Goal: Task Accomplishment & Management: Complete application form

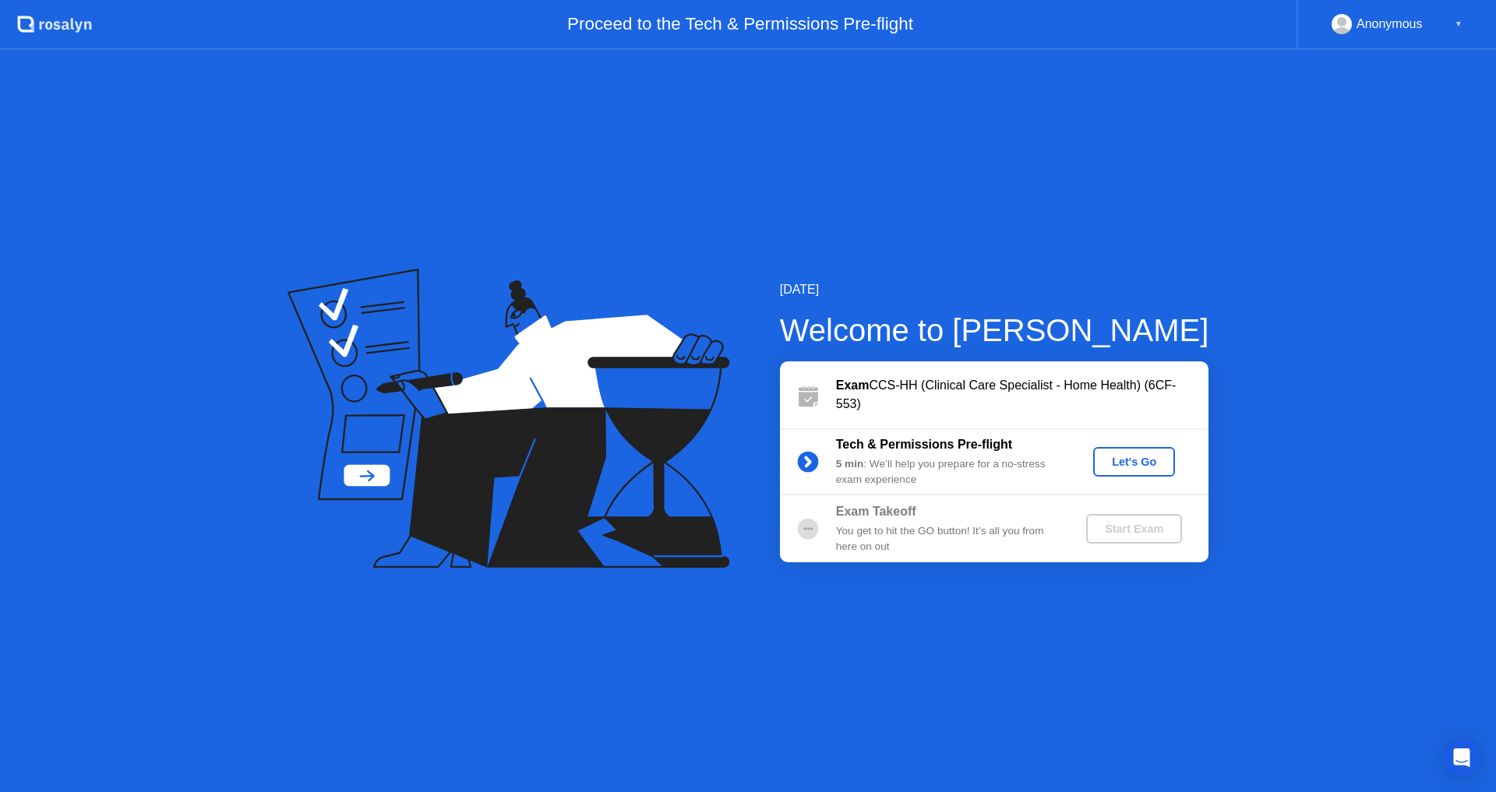
click at [1155, 461] on div "Let's Go" at bounding box center [1133, 462] width 69 height 12
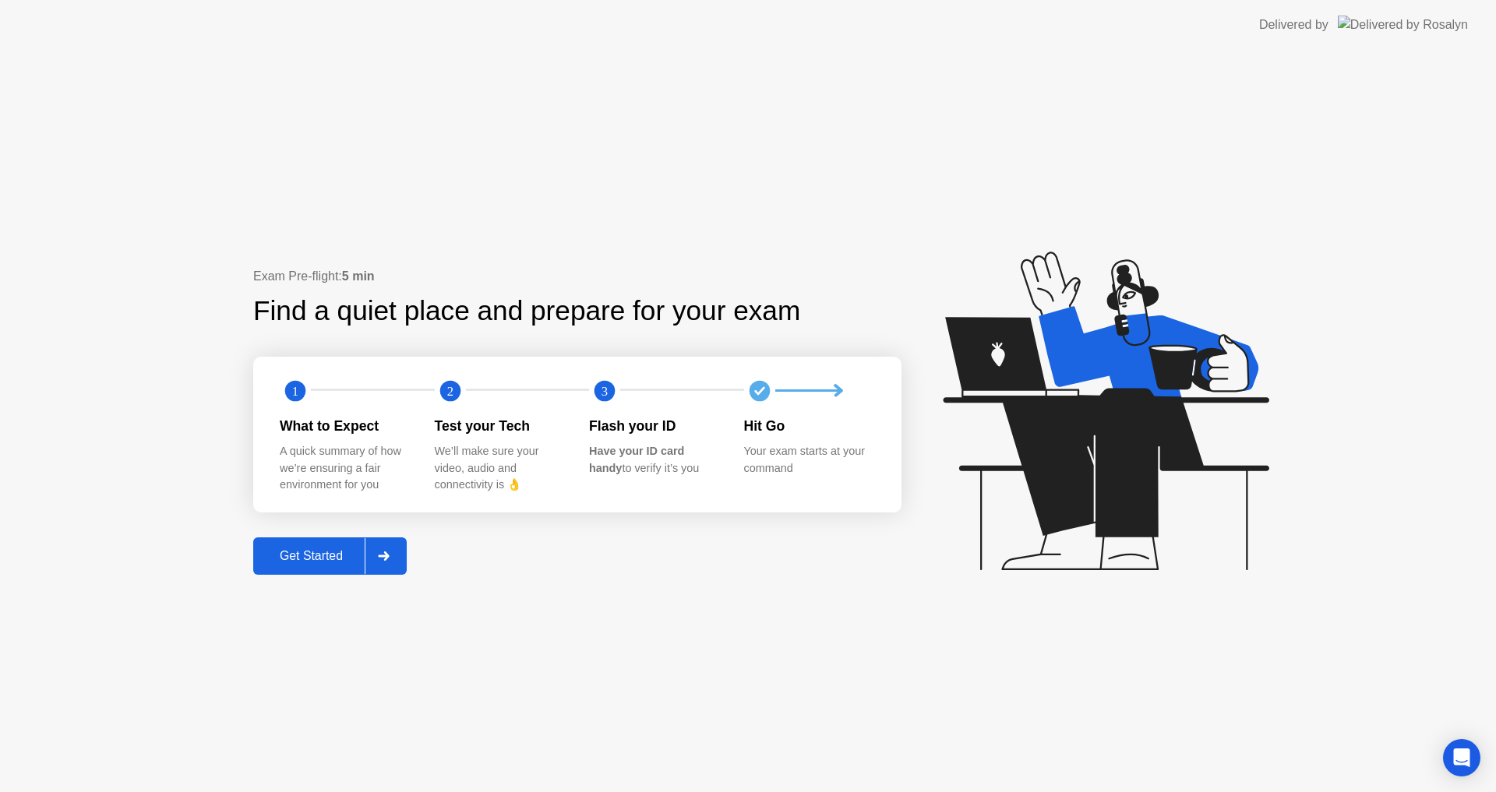
click at [305, 542] on button "Get Started" at bounding box center [330, 556] width 154 height 37
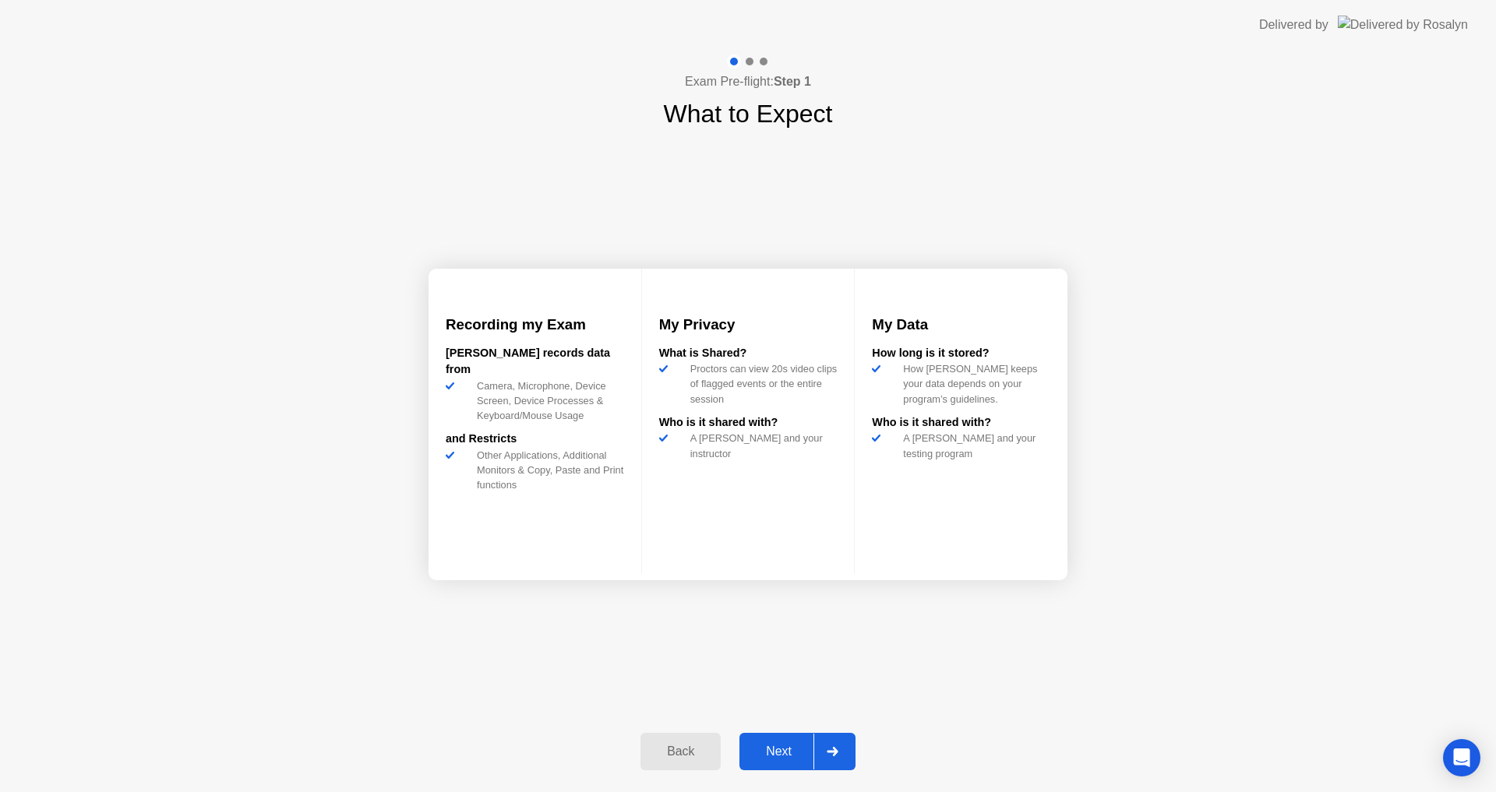
click at [792, 754] on div "Next" at bounding box center [778, 752] width 69 height 14
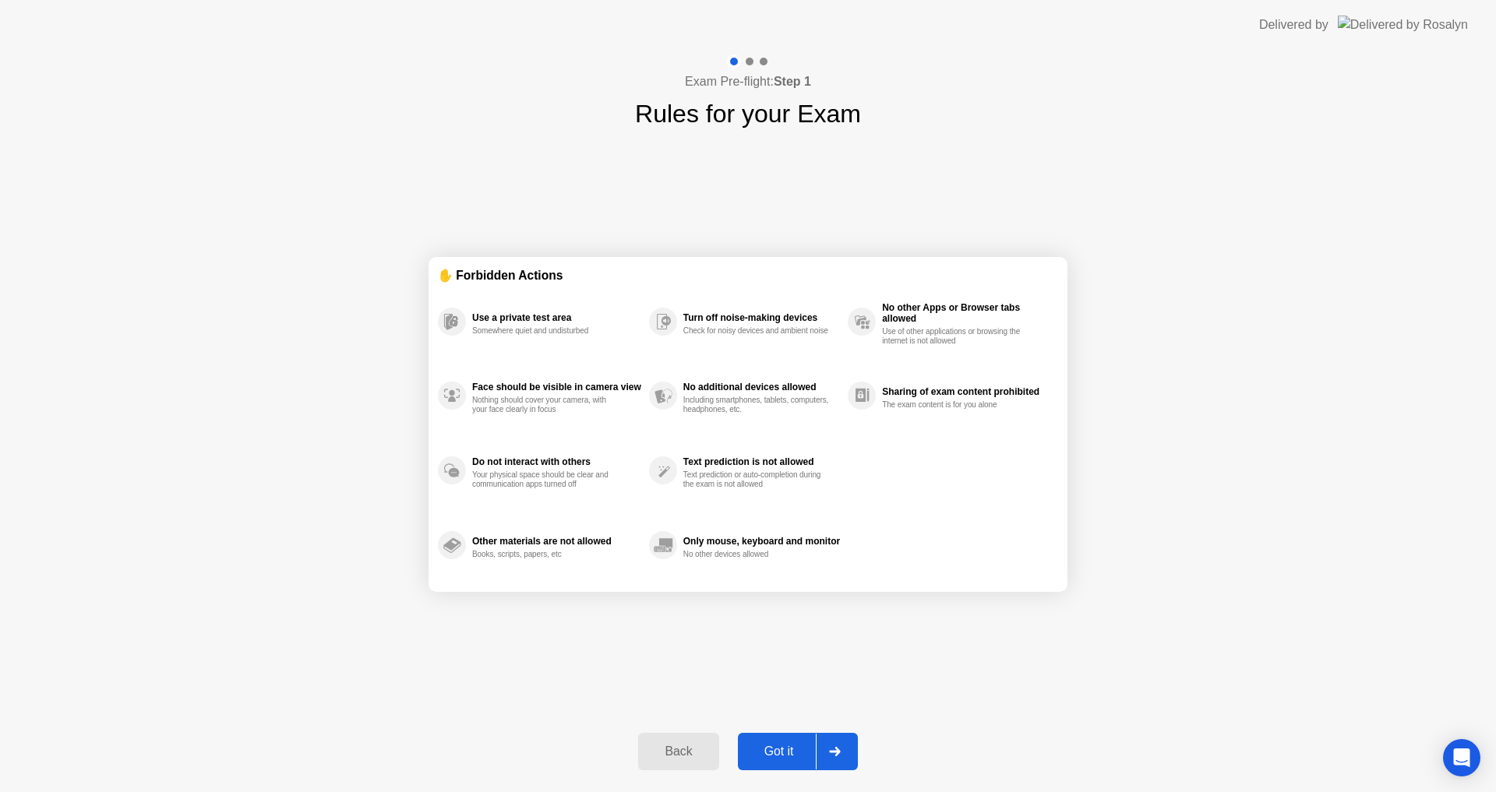
click at [776, 745] on div "Got it" at bounding box center [779, 752] width 73 height 14
select select "**********"
select select "*******"
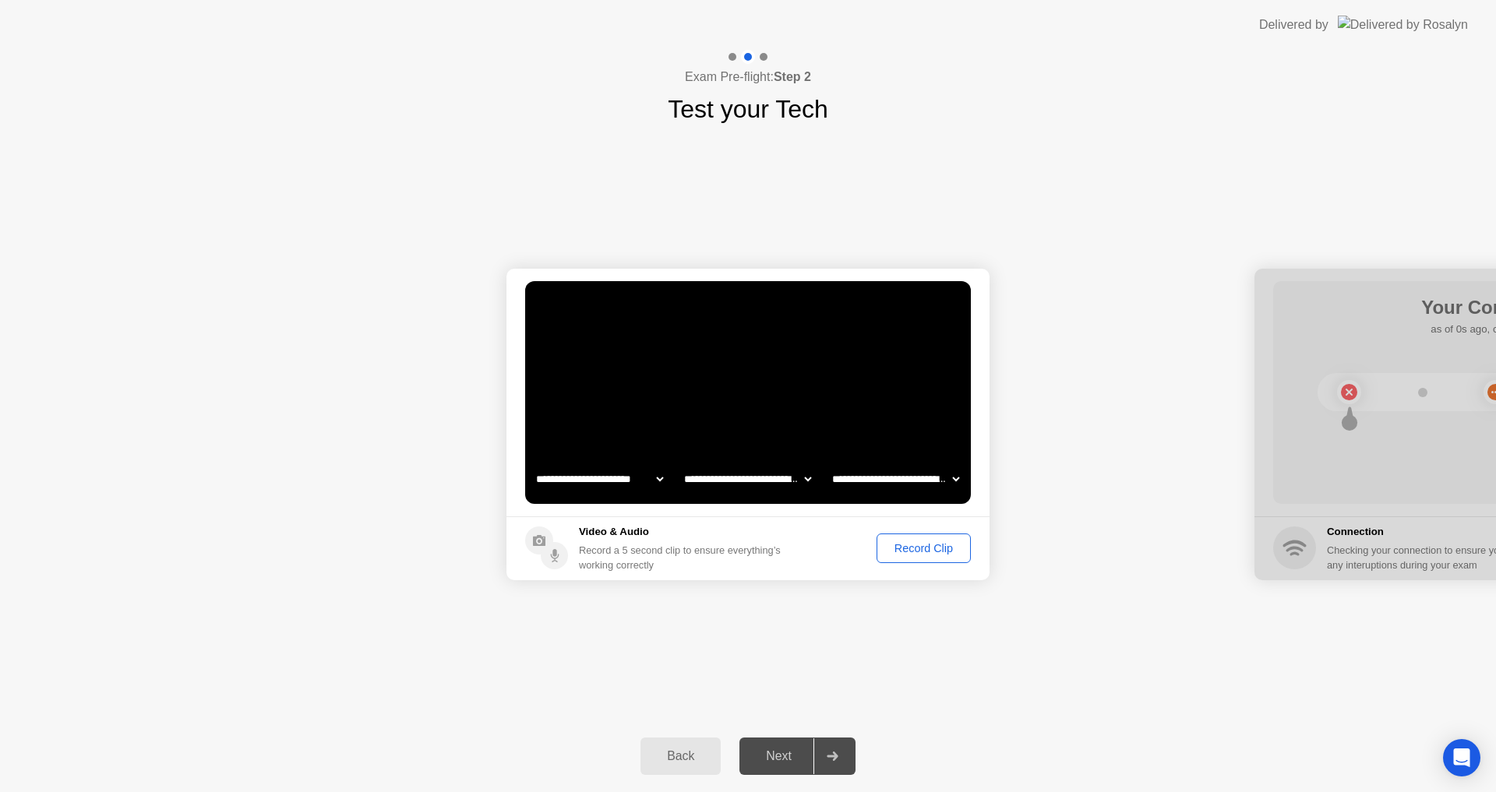
click at [927, 559] on button "Record Clip" at bounding box center [924, 549] width 94 height 30
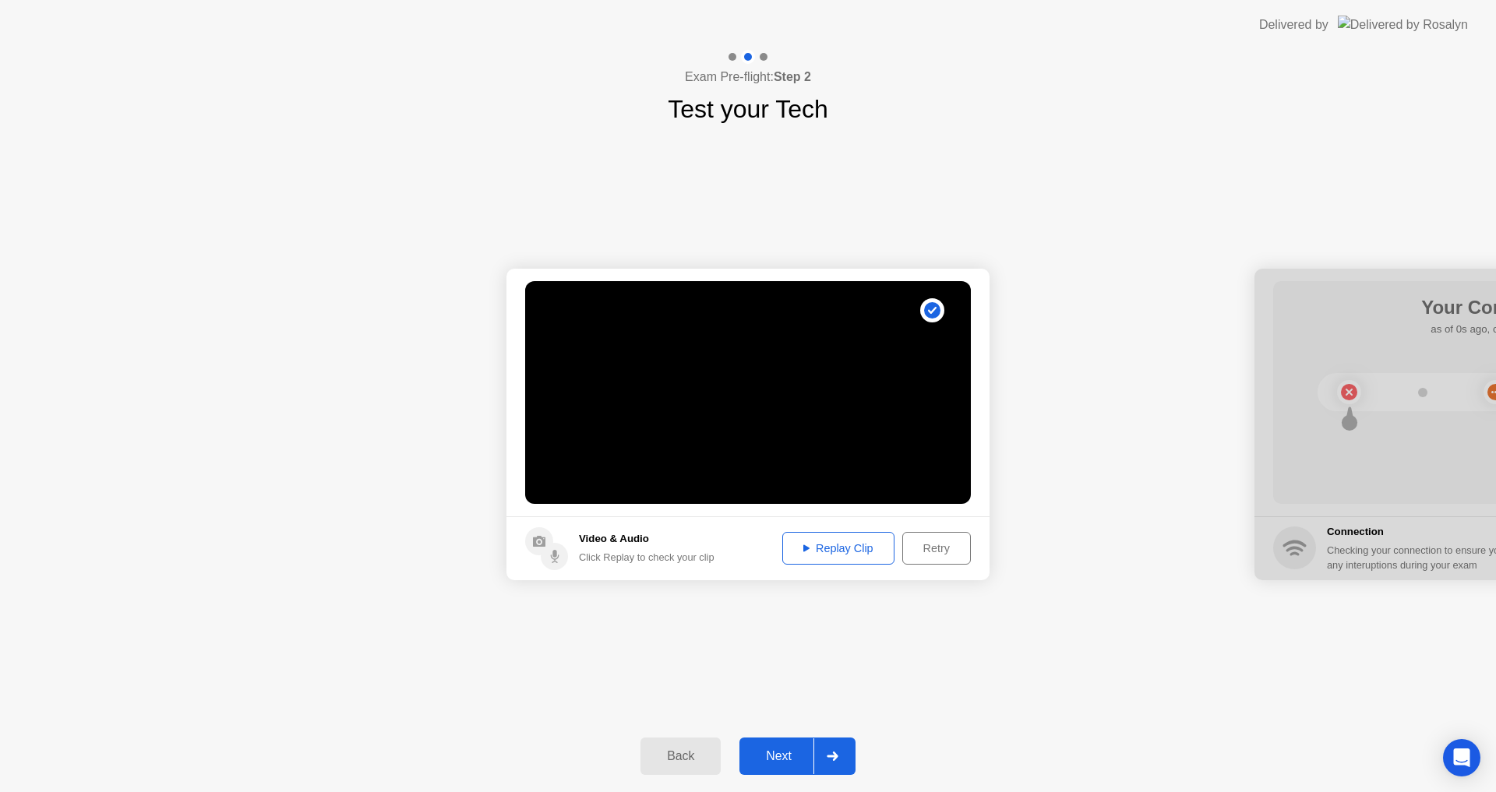
click at [782, 759] on div "Next" at bounding box center [778, 757] width 69 height 14
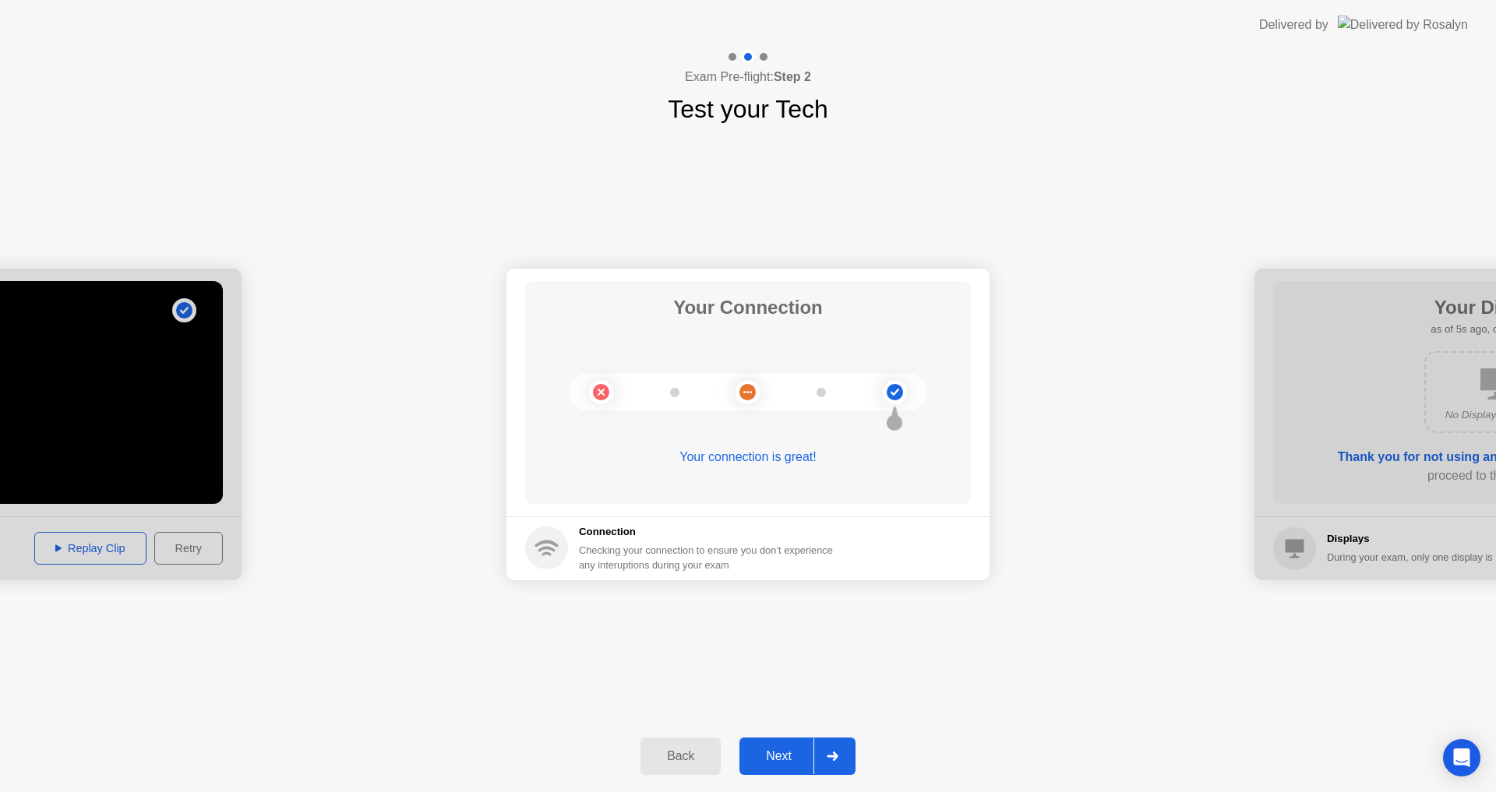
click at [782, 759] on div "Next" at bounding box center [778, 757] width 69 height 14
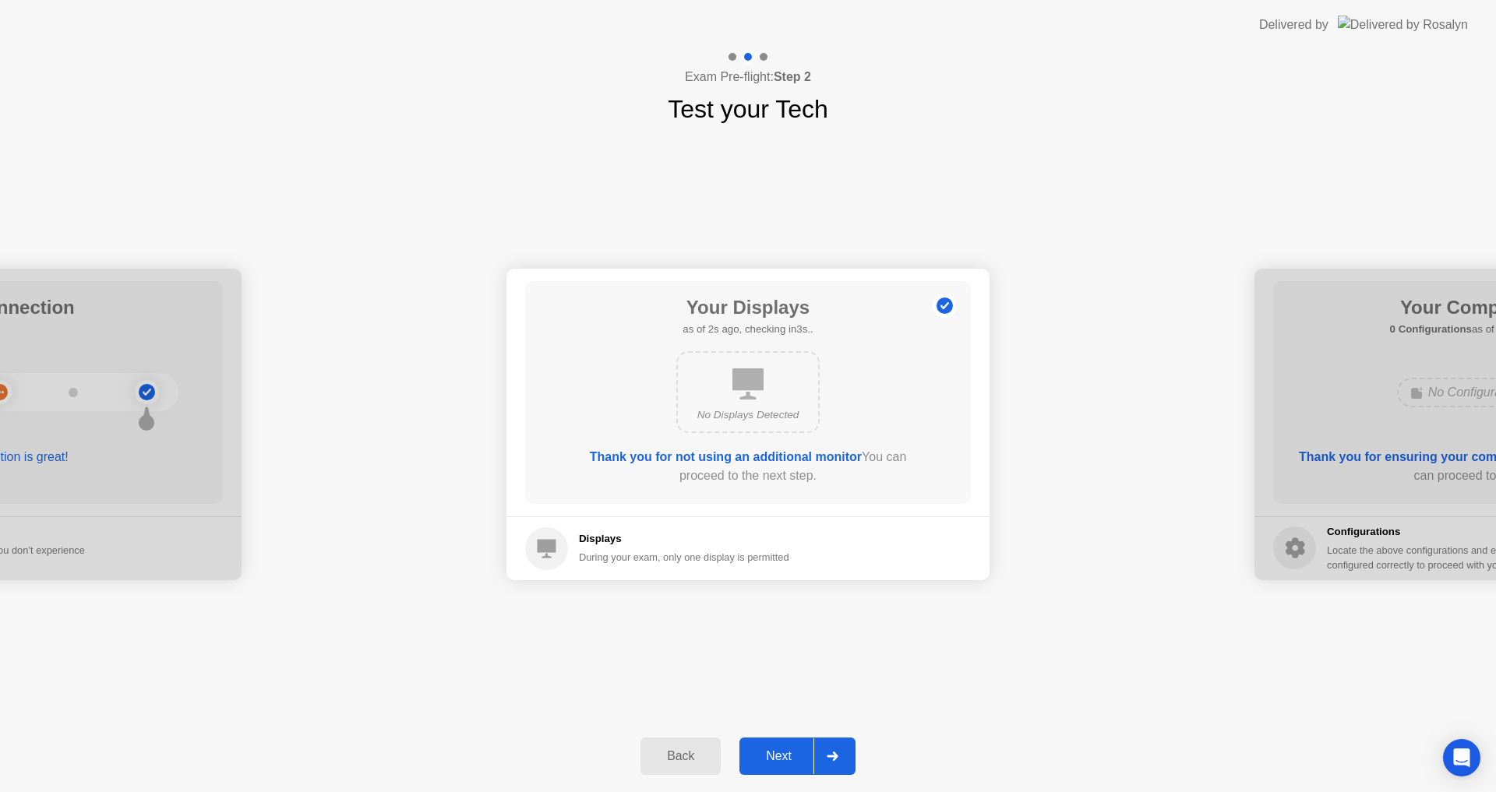
click at [782, 759] on div "Next" at bounding box center [778, 757] width 69 height 14
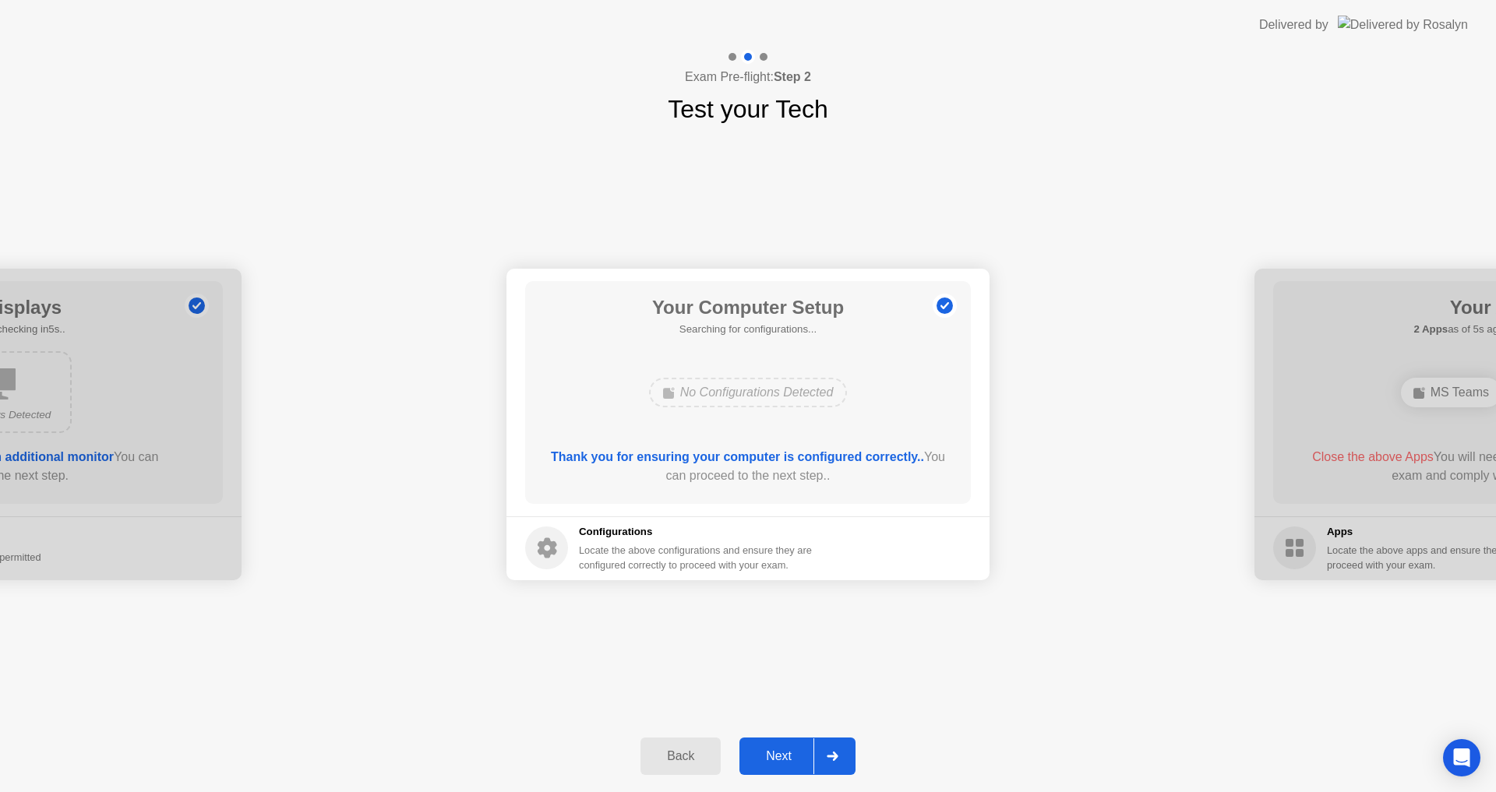
click at [782, 759] on div "Next" at bounding box center [778, 757] width 69 height 14
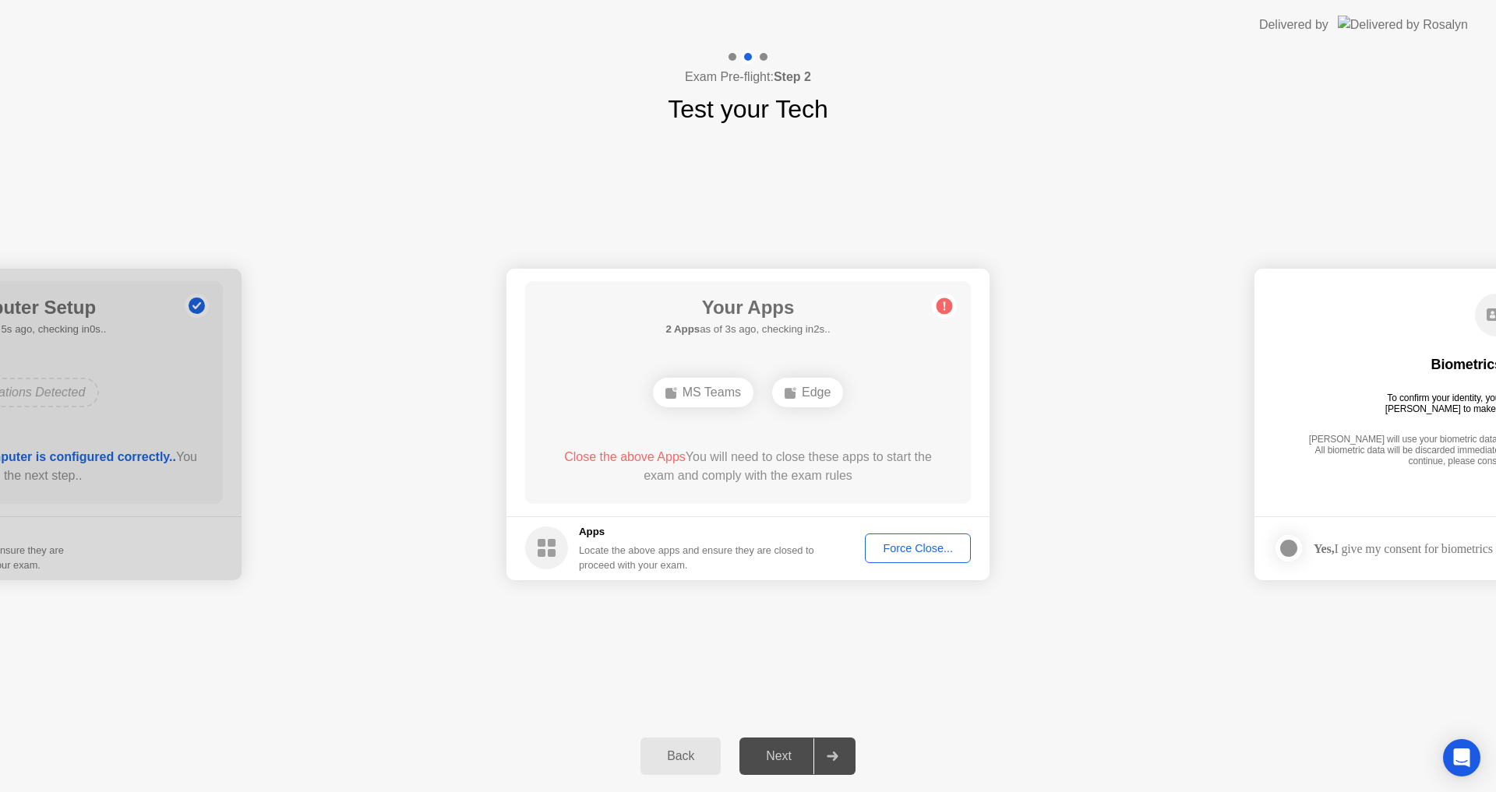
click at [909, 555] on div "Force Close..." at bounding box center [917, 548] width 95 height 12
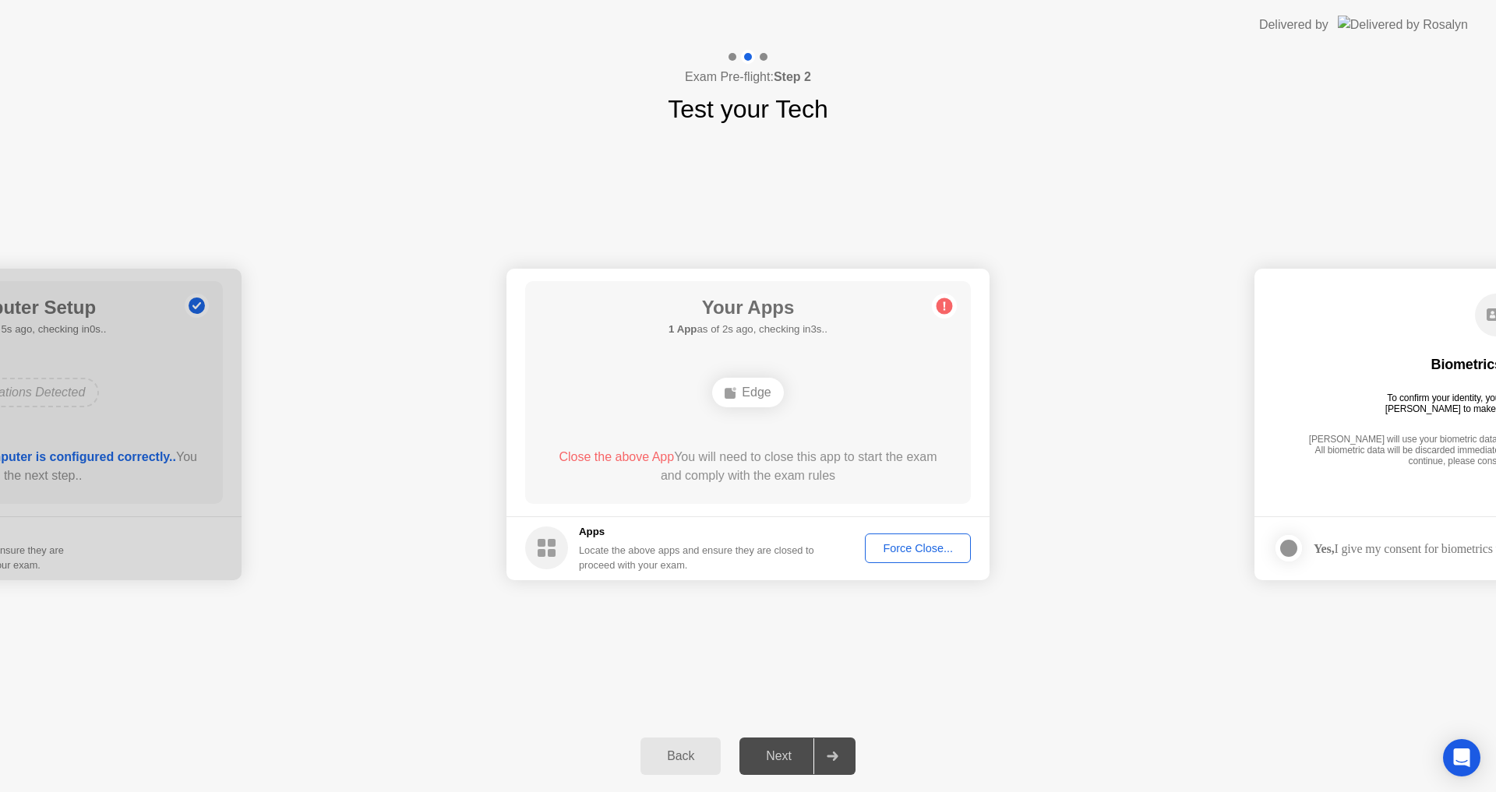
click at [655, 551] on div "Locate the above apps and ensure they are closed to proceed with your exam." at bounding box center [697, 558] width 236 height 30
click at [898, 550] on div "Force Close..." at bounding box center [917, 548] width 95 height 12
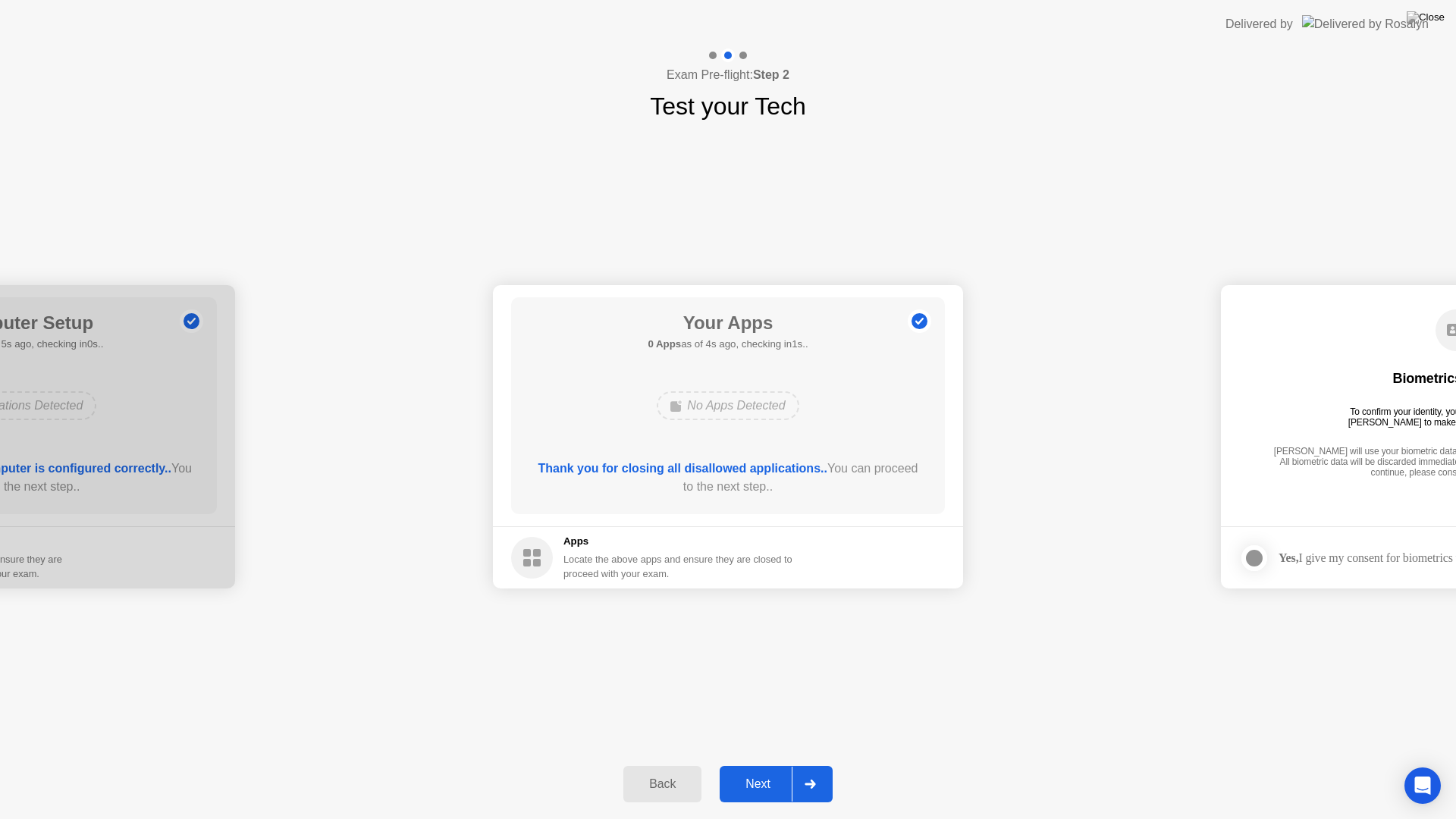
click at [761, 770] on div "Next" at bounding box center [757, 784] width 67 height 14
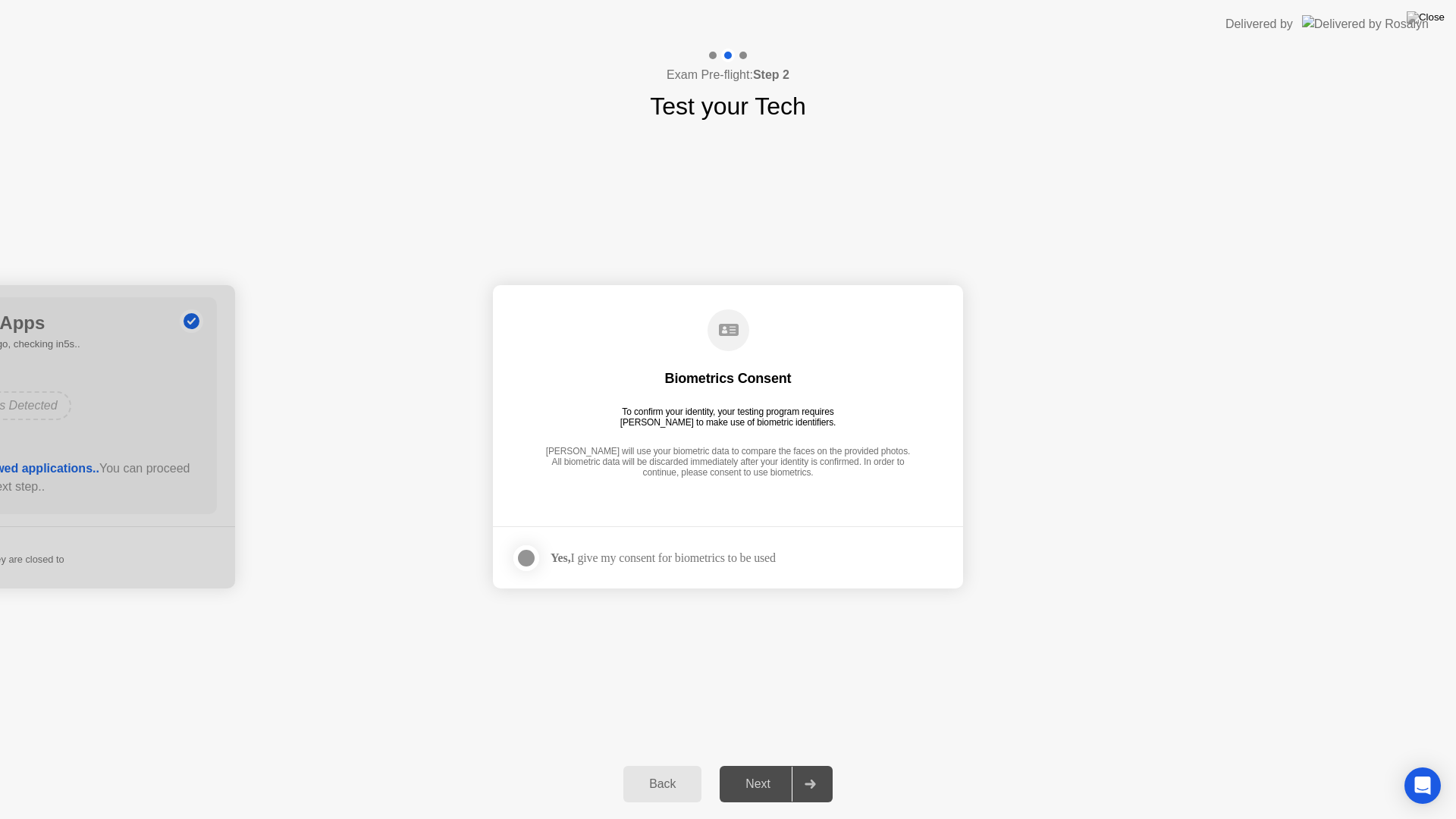
click at [519, 561] on div at bounding box center [526, 557] width 18 height 18
click at [747, 770] on div "Next" at bounding box center [757, 784] width 67 height 14
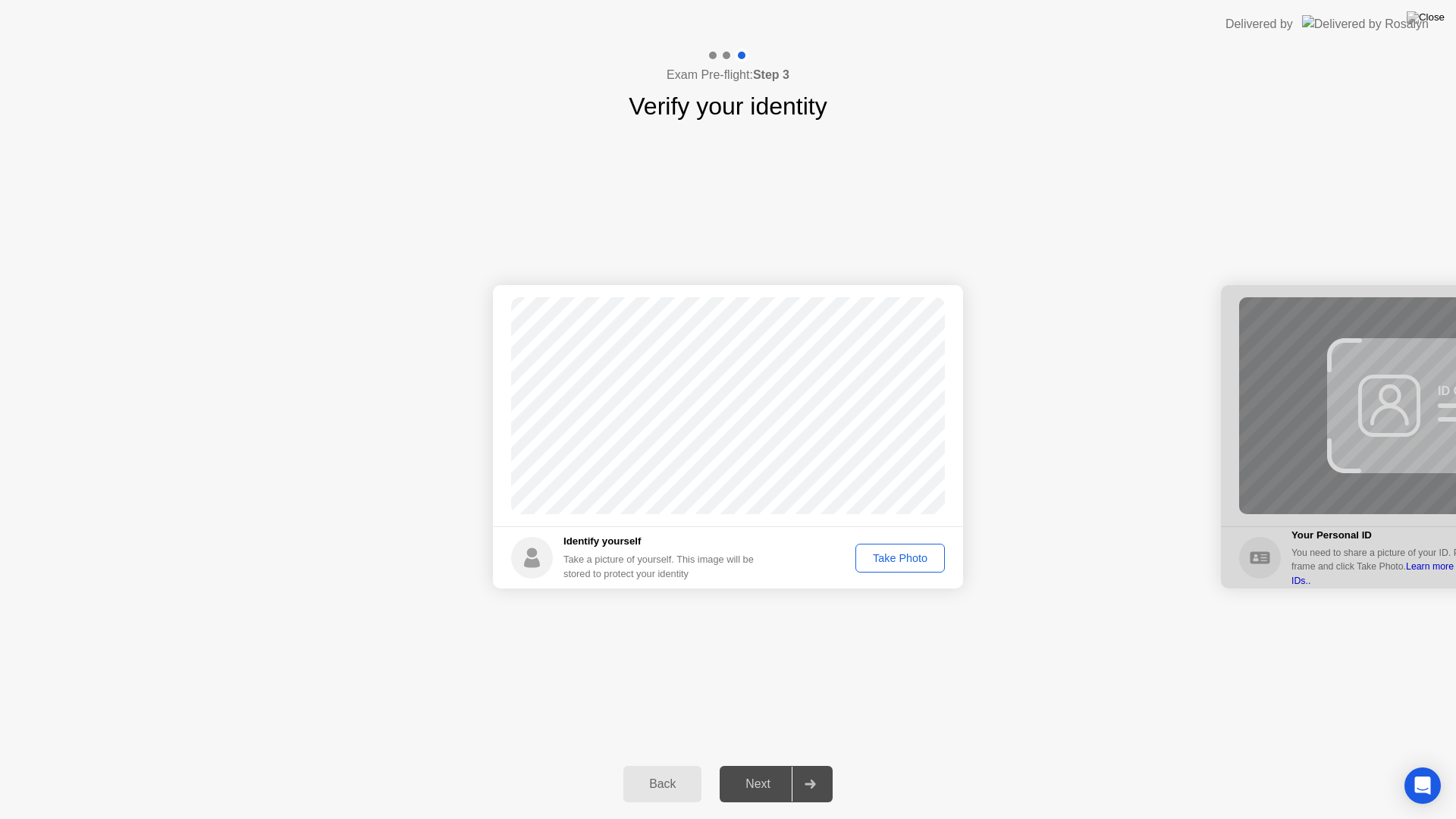
click at [894, 563] on div "Take Photo" at bounding box center [899, 557] width 79 height 12
click at [894, 563] on div "Retake" at bounding box center [910, 557] width 59 height 12
click at [894, 563] on div "Take Photo" at bounding box center [899, 557] width 79 height 12
click at [743, 770] on button "Next" at bounding box center [776, 783] width 113 height 36
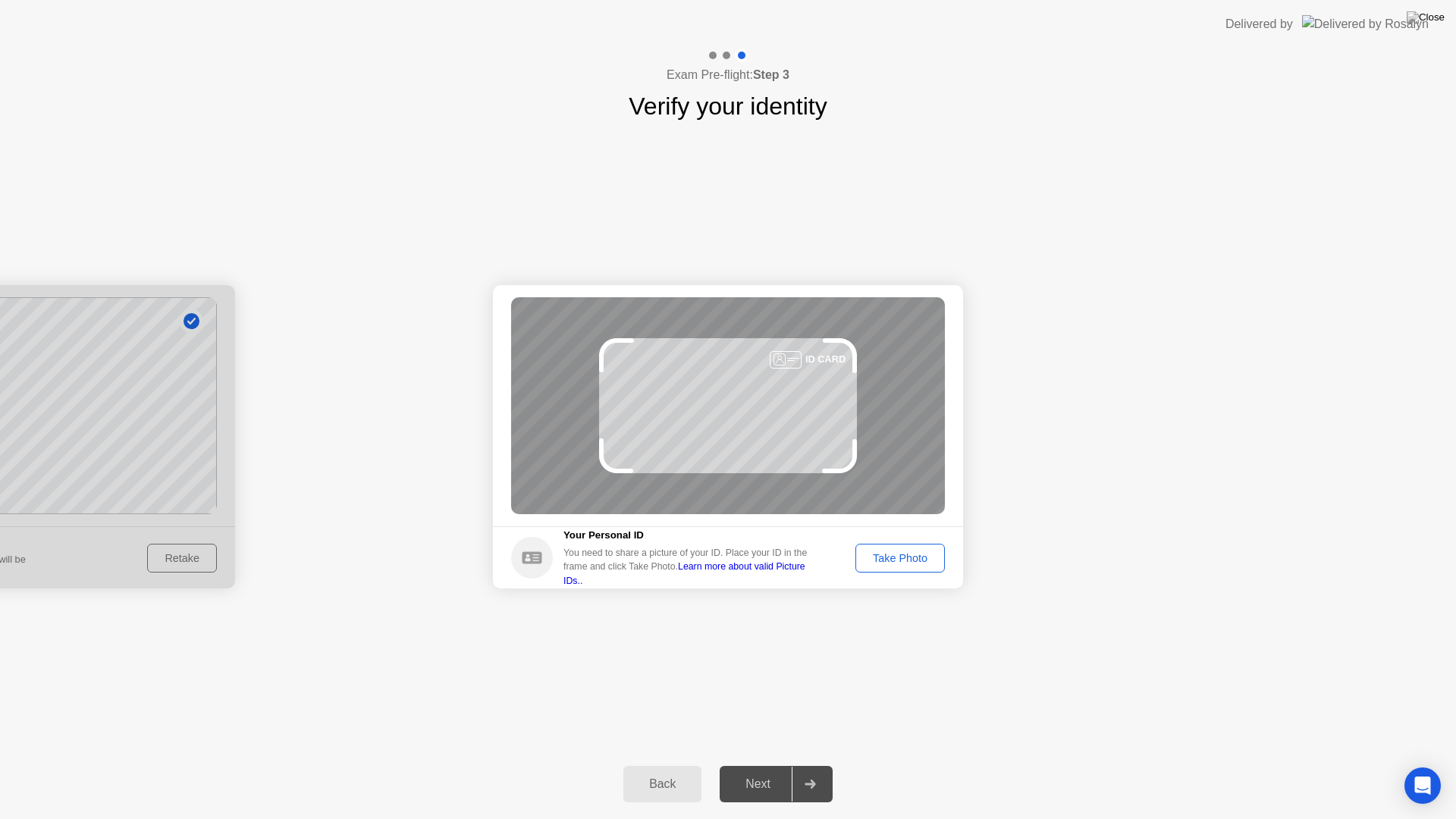
click at [892, 552] on div "Take Photo" at bounding box center [899, 557] width 79 height 12
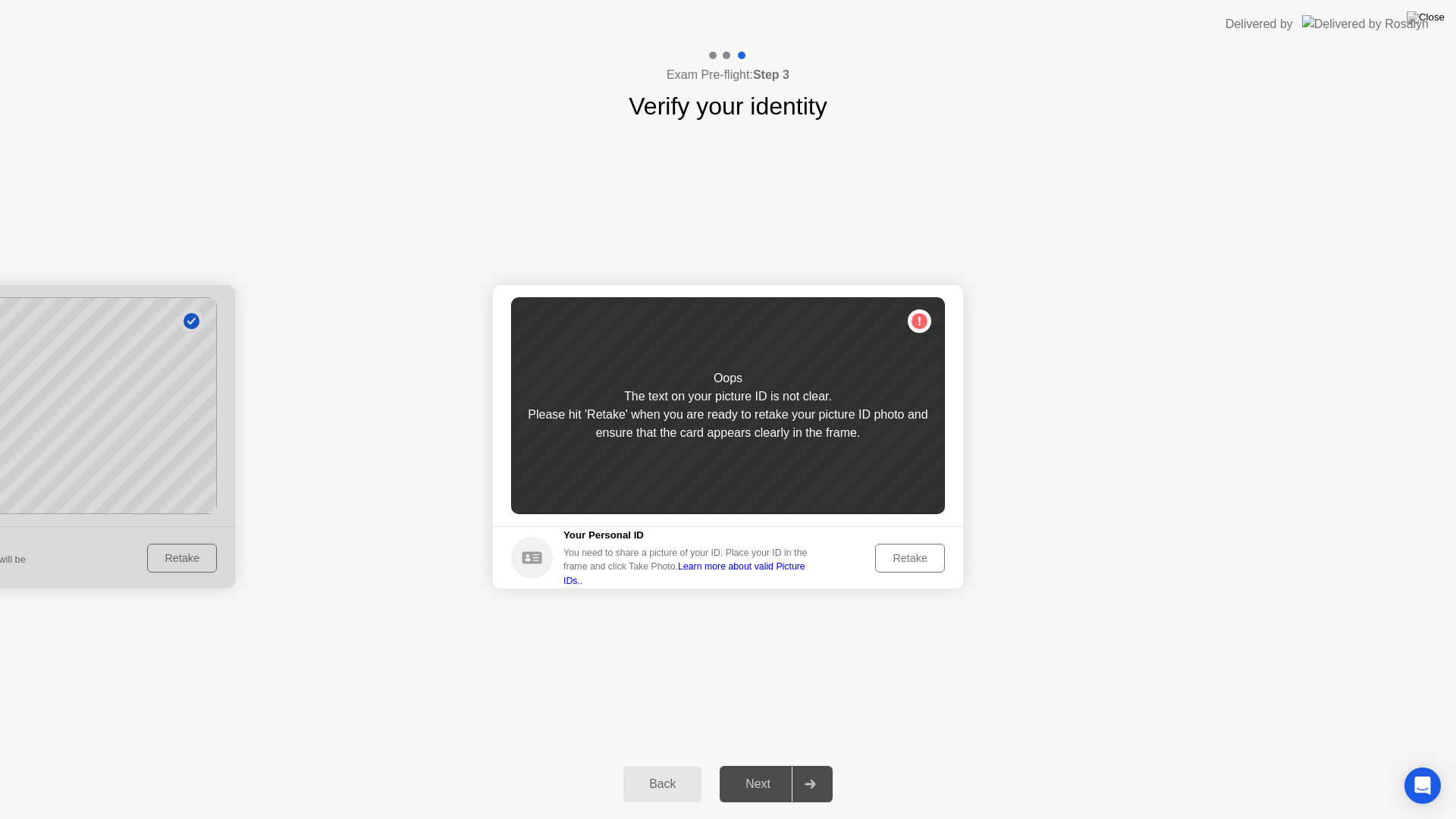
click at [892, 552] on div "Retake" at bounding box center [910, 557] width 59 height 12
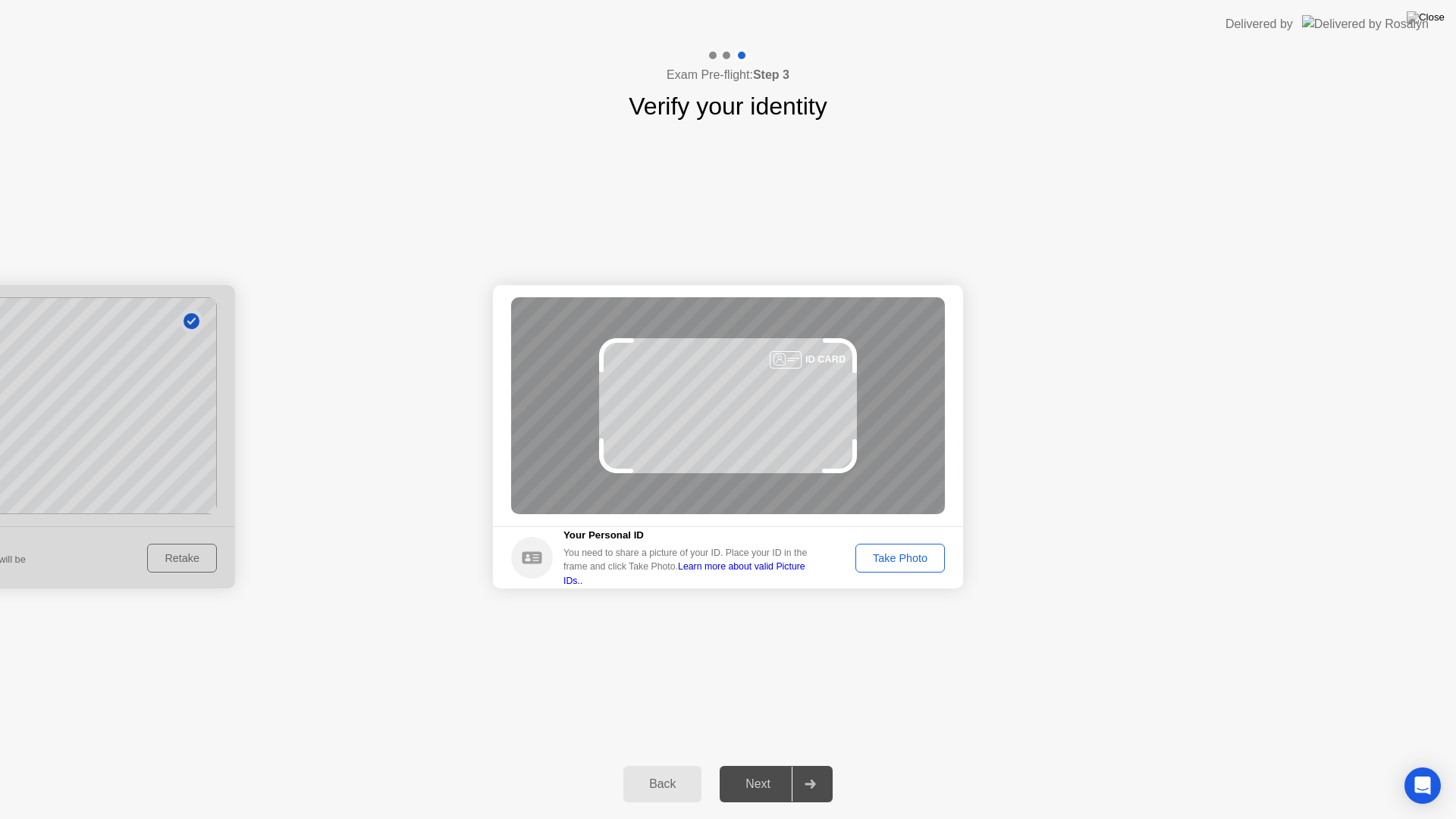
click at [892, 552] on div "Take Photo" at bounding box center [899, 557] width 79 height 12
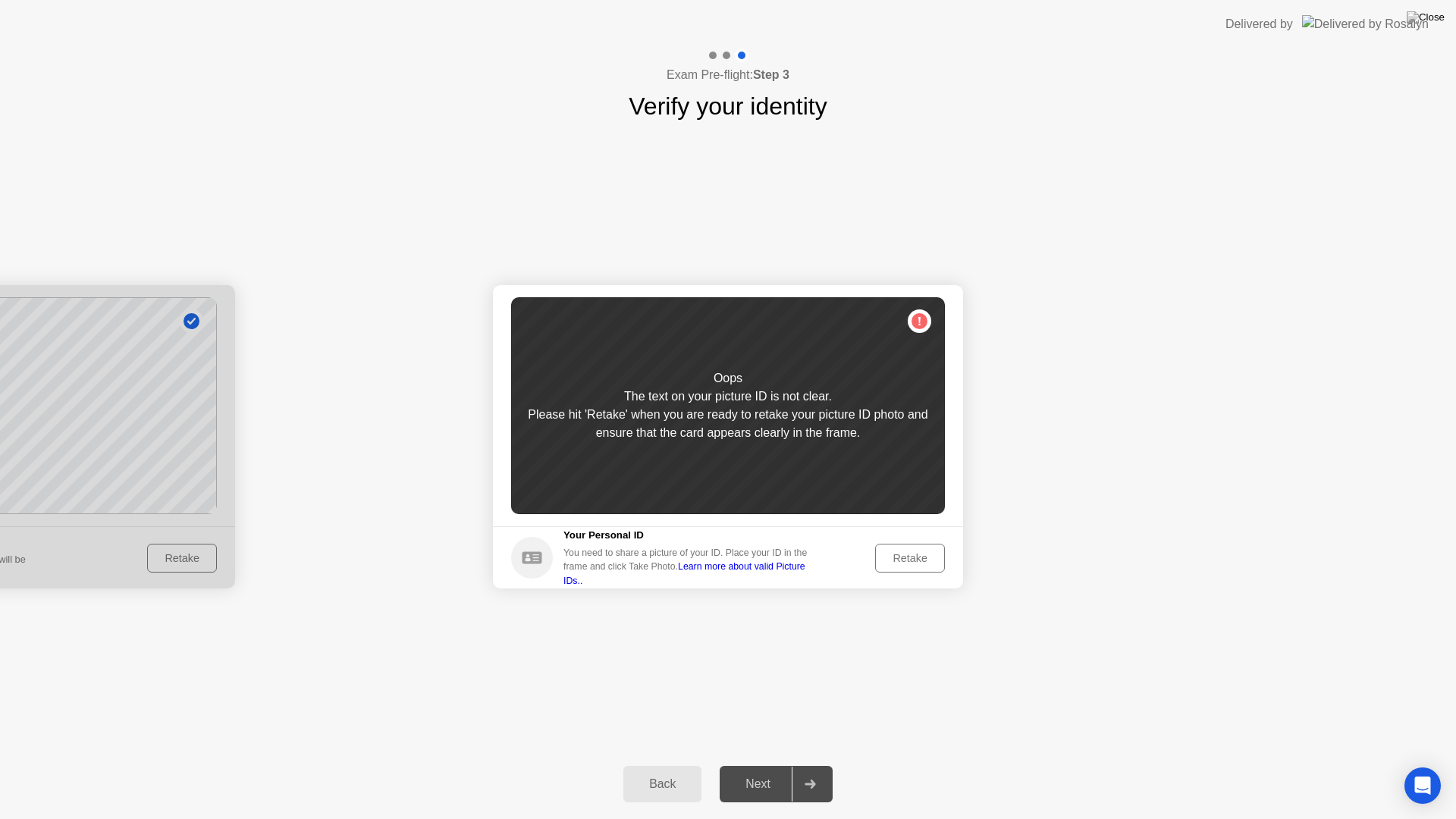
click at [892, 552] on div "Retake" at bounding box center [910, 557] width 59 height 12
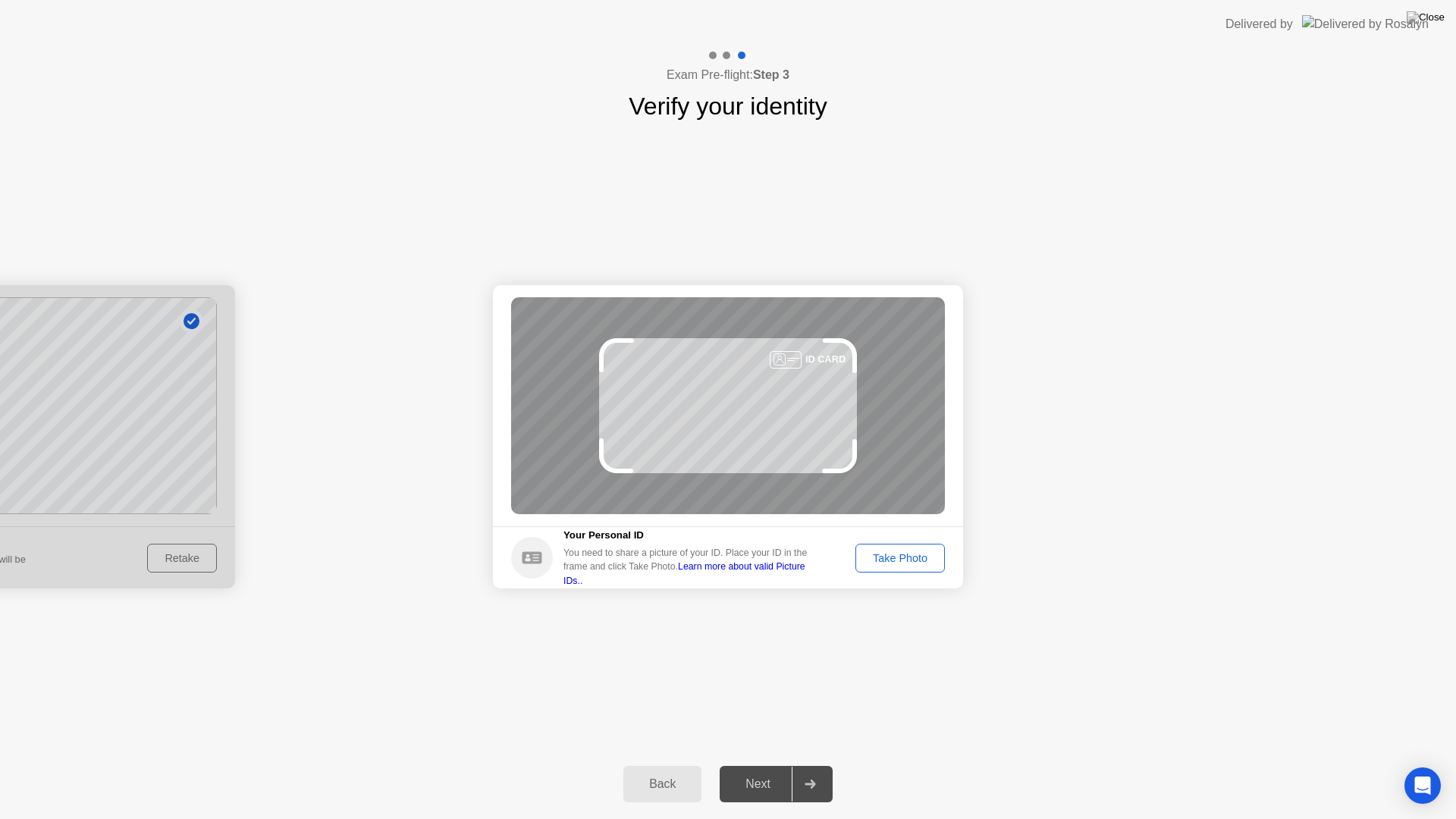
click at [892, 552] on div "Take Photo" at bounding box center [899, 557] width 79 height 12
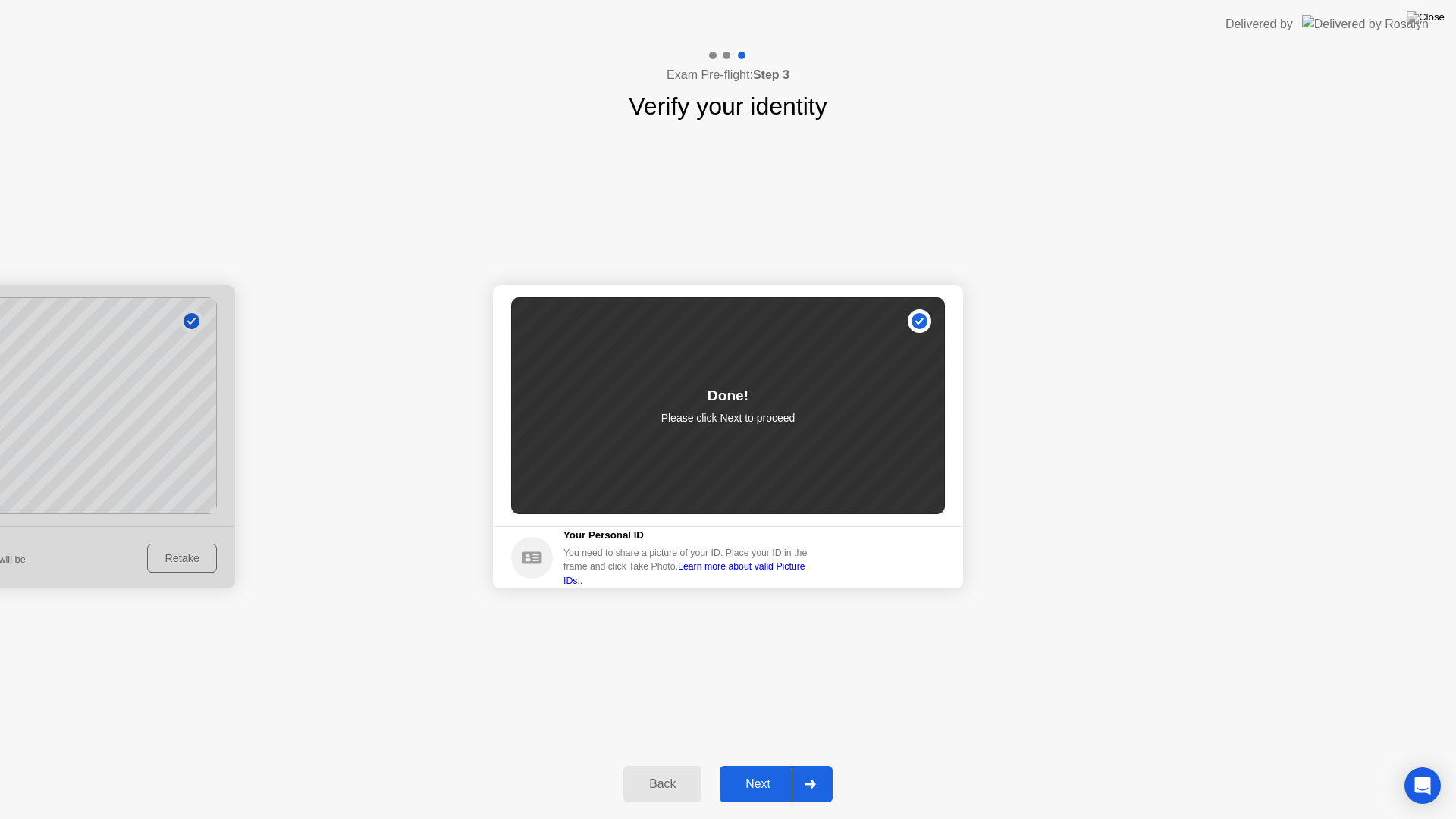
click at [757, 770] on button "Next" at bounding box center [776, 783] width 113 height 36
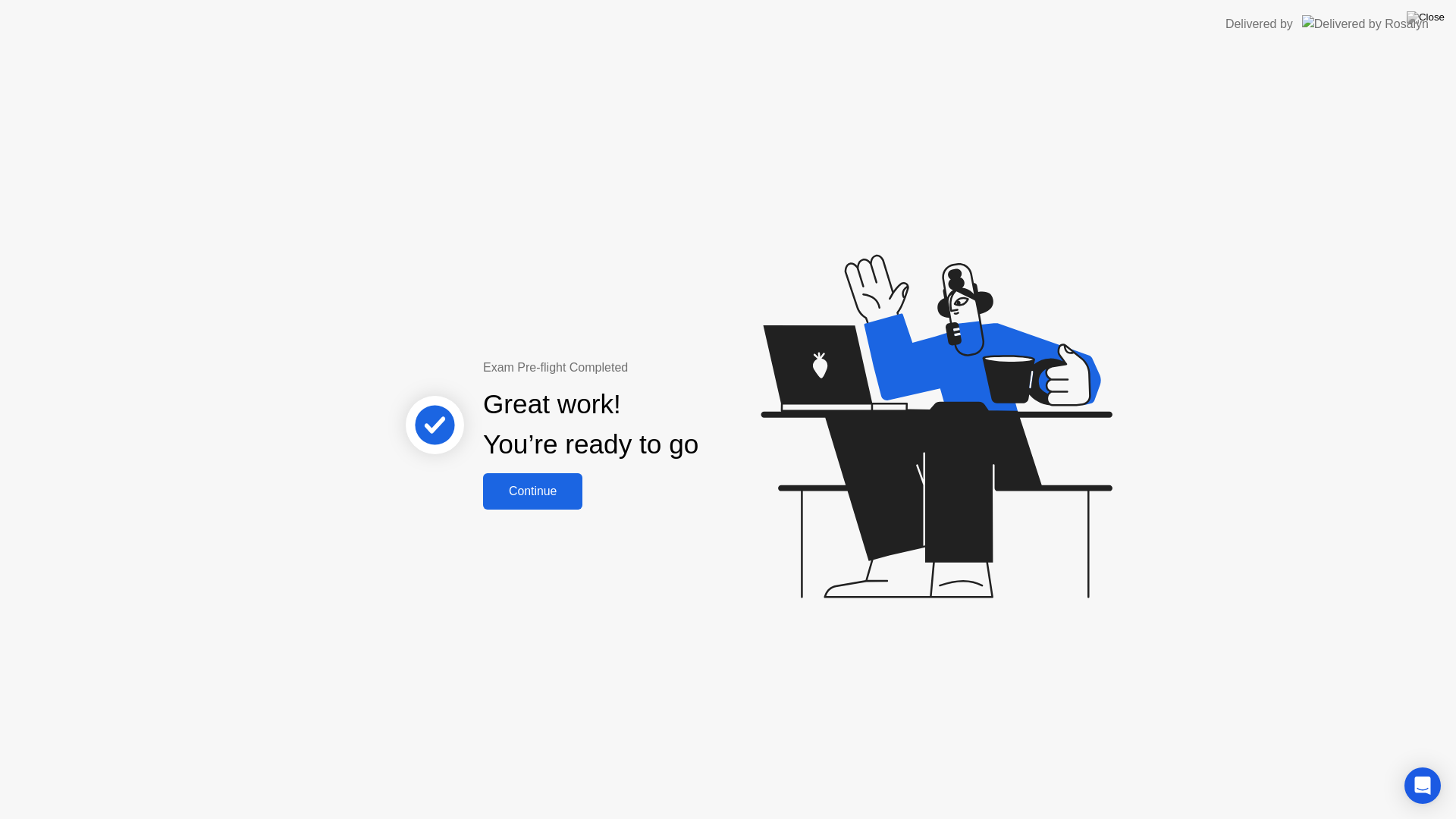
click at [510, 496] on div "Continue" at bounding box center [532, 491] width 91 height 14
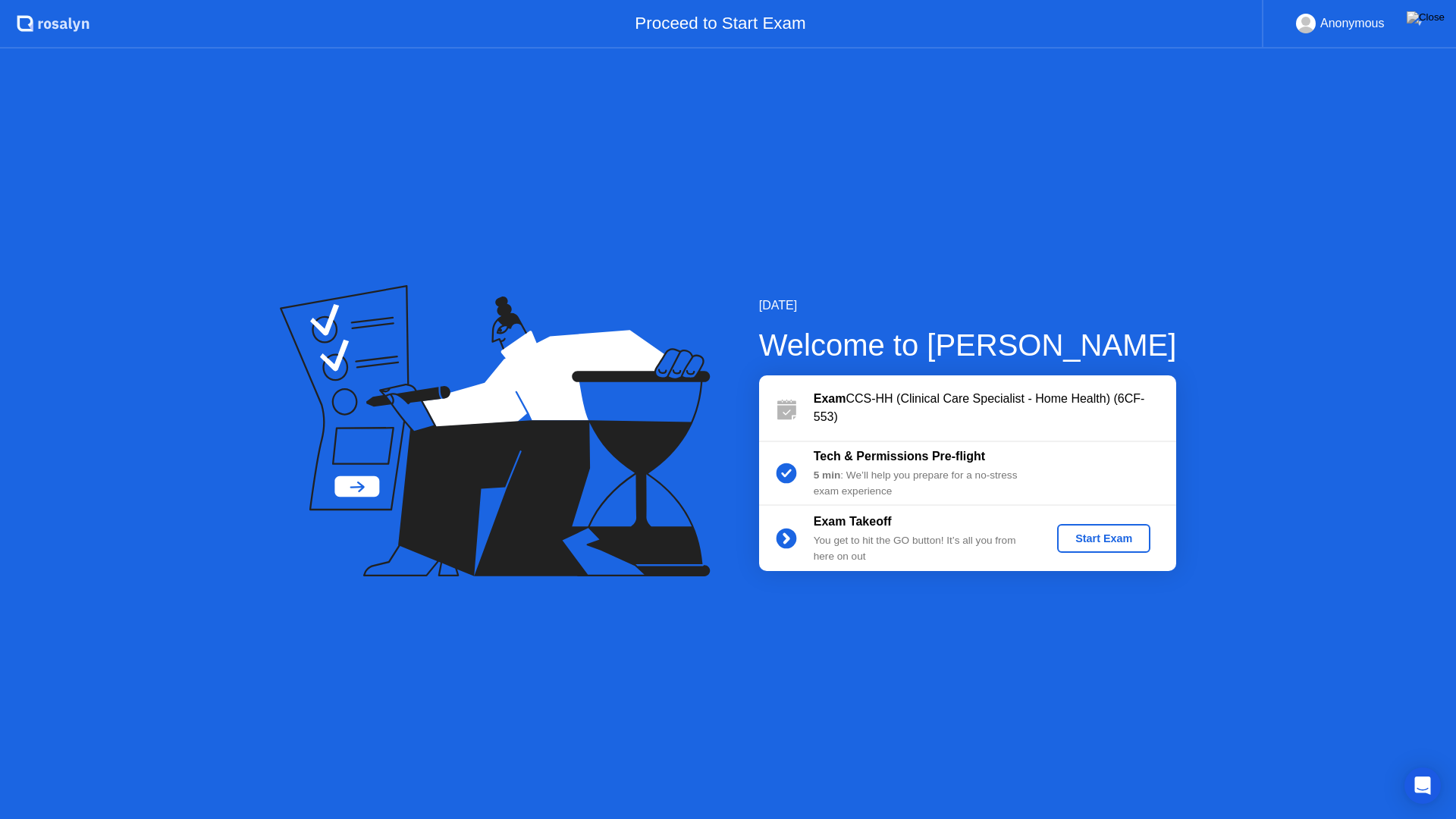
click at [1089, 544] on div "Start Exam" at bounding box center [1103, 538] width 81 height 12
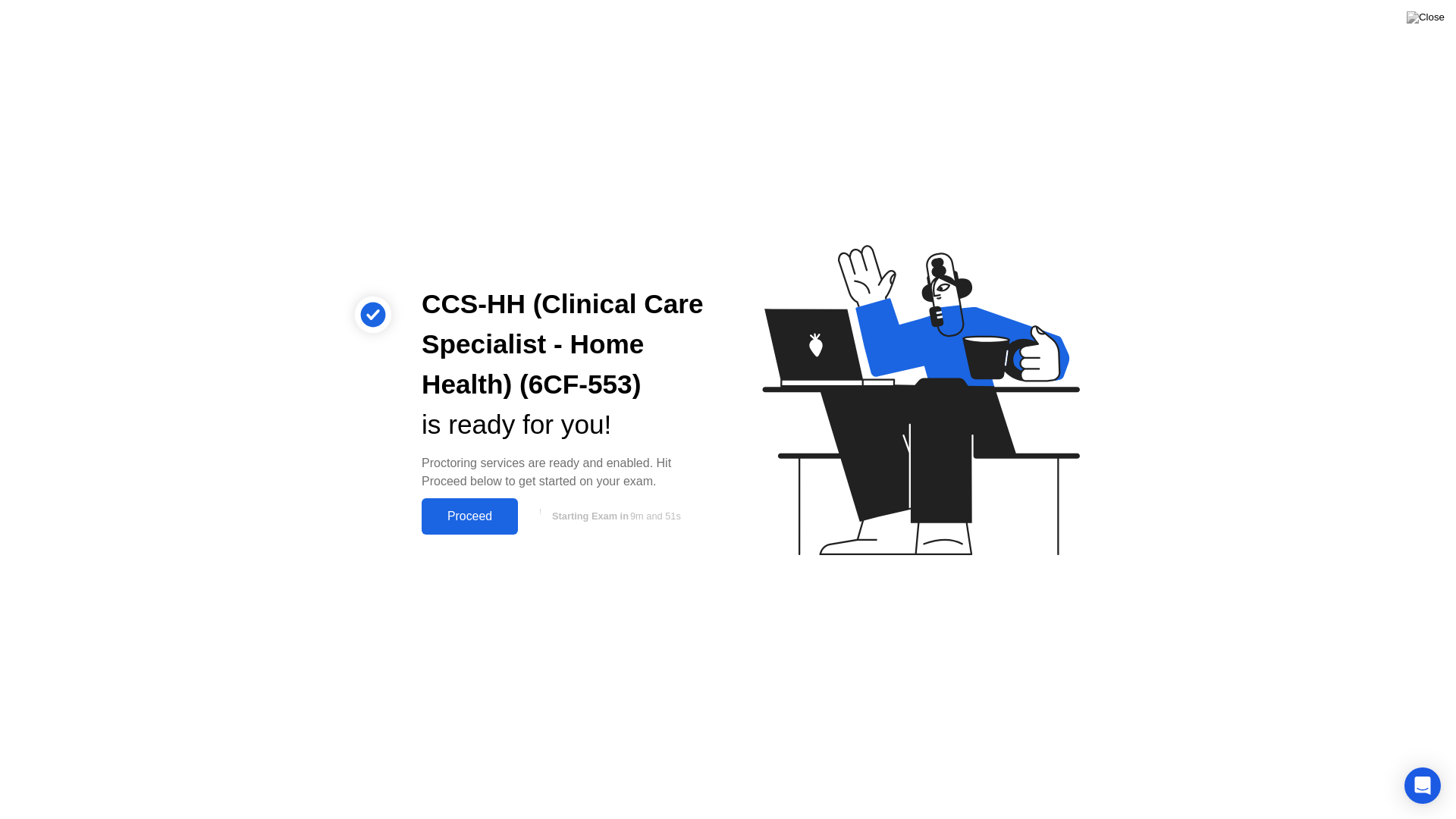
click at [459, 514] on div "Proceed" at bounding box center [470, 516] width 88 height 14
